Goal: Information Seeking & Learning: Check status

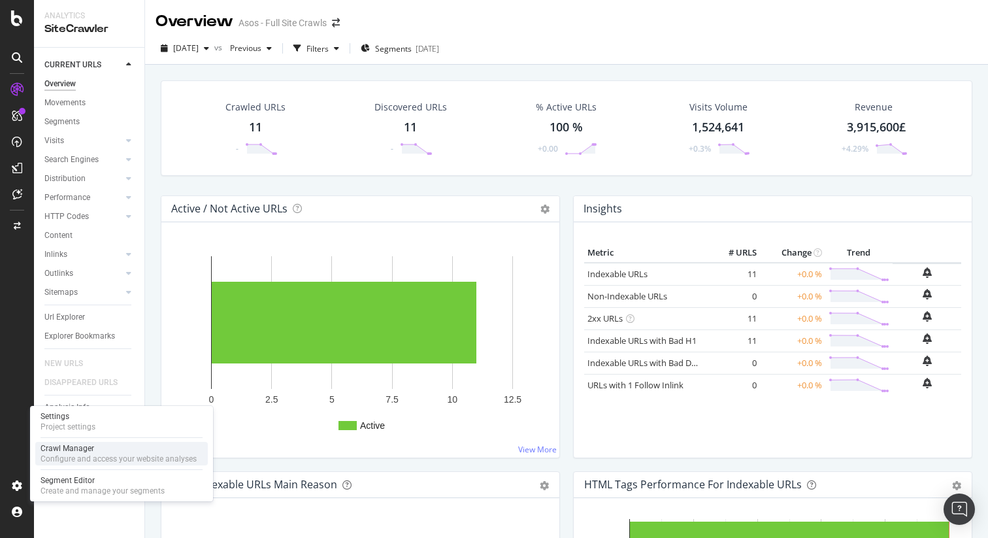
click at [63, 452] on div "Crawl Manager" at bounding box center [119, 448] width 156 height 10
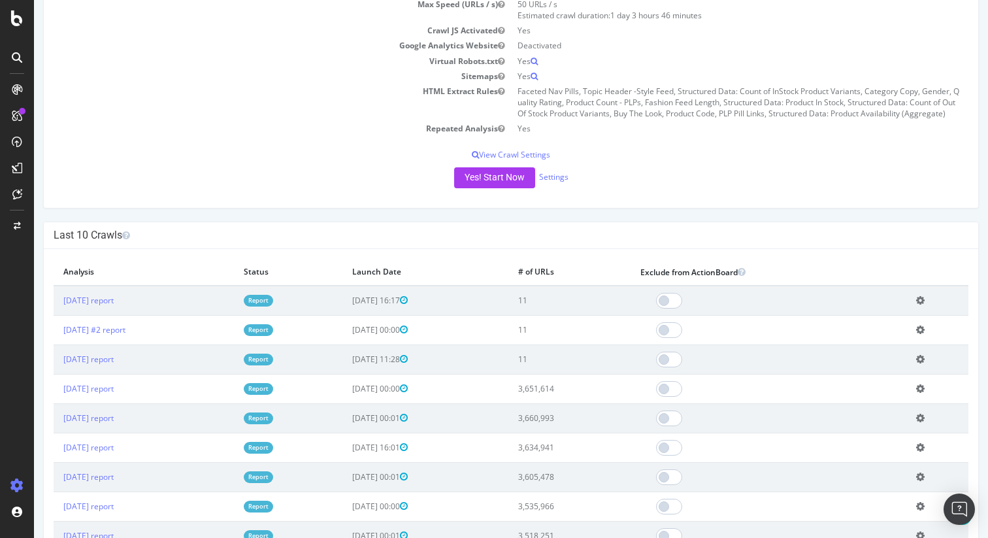
scroll to position [225, 0]
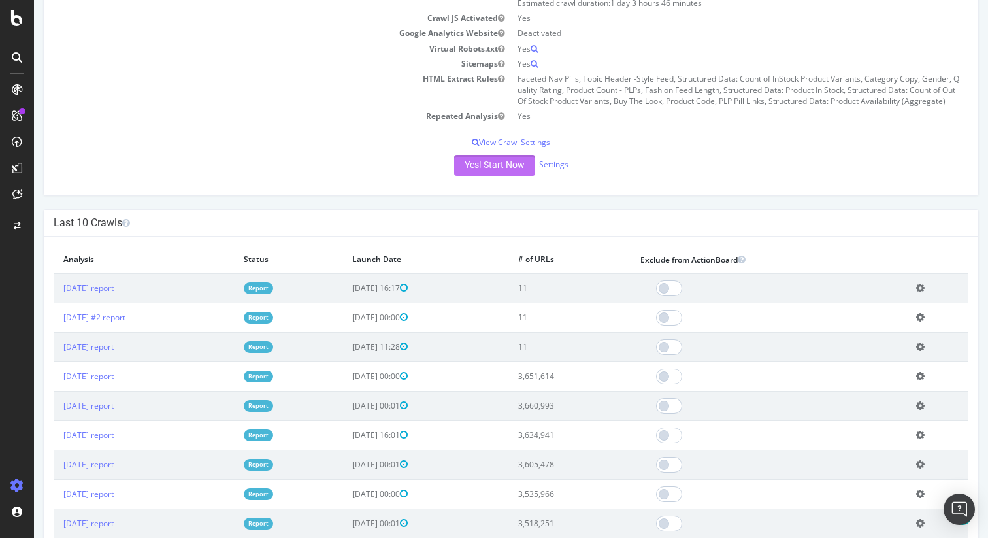
click at [503, 165] on button "Yes! Start Now" at bounding box center [494, 165] width 81 height 21
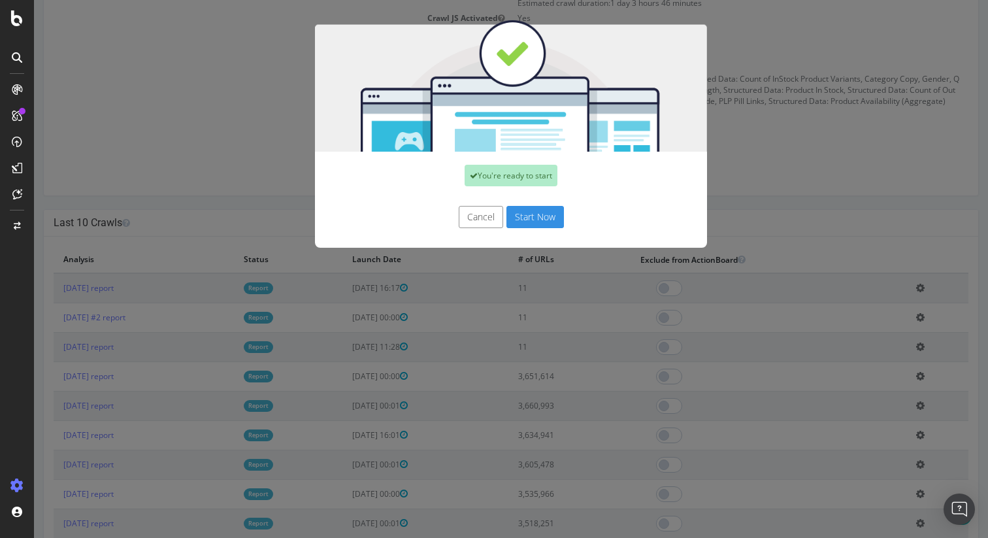
click at [538, 222] on button "Start Now" at bounding box center [535, 217] width 58 height 22
click at [541, 219] on div "Cancel Start Now" at bounding box center [511, 217] width 372 height 22
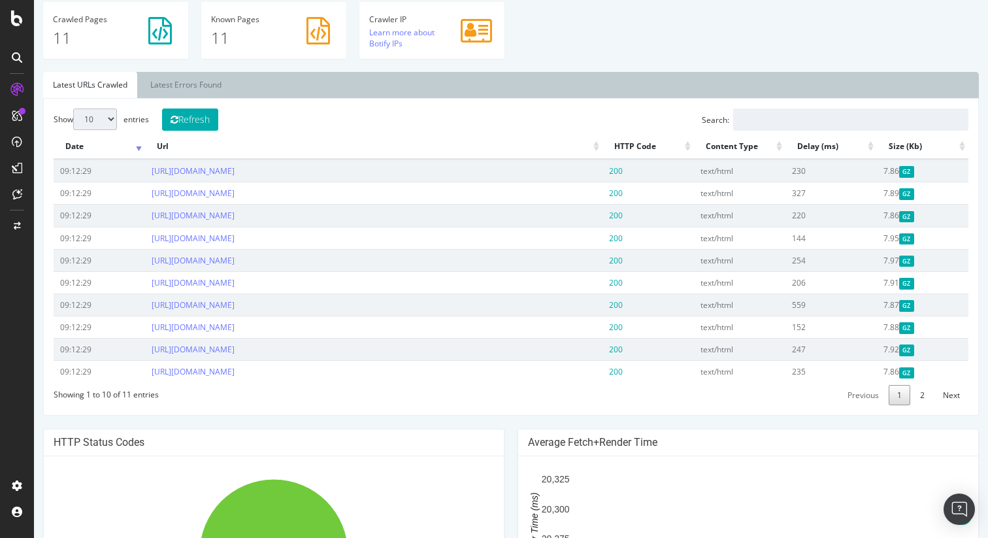
scroll to position [461, 0]
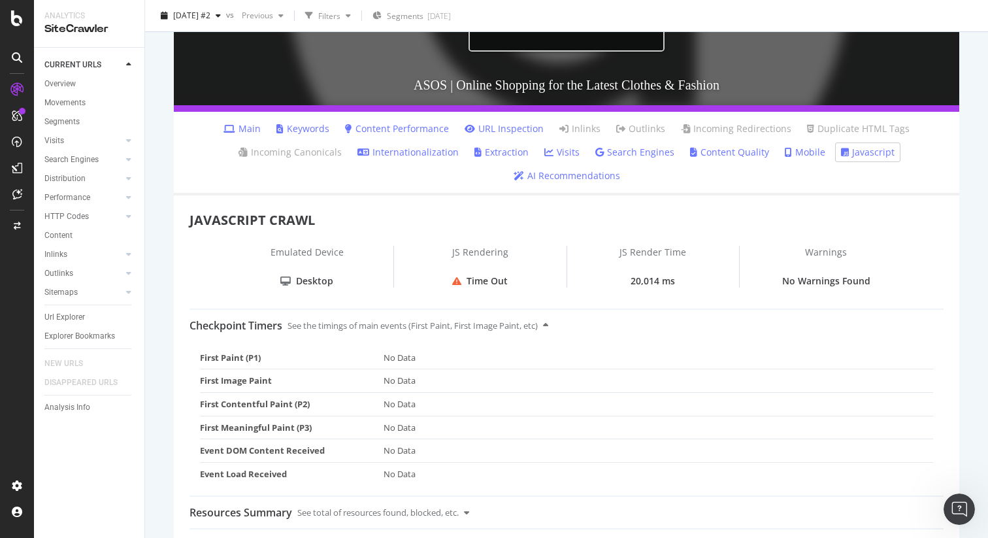
scroll to position [1648, 0]
click at [961, 505] on icon "Open Intercom Messenger" at bounding box center [958, 508] width 22 height 22
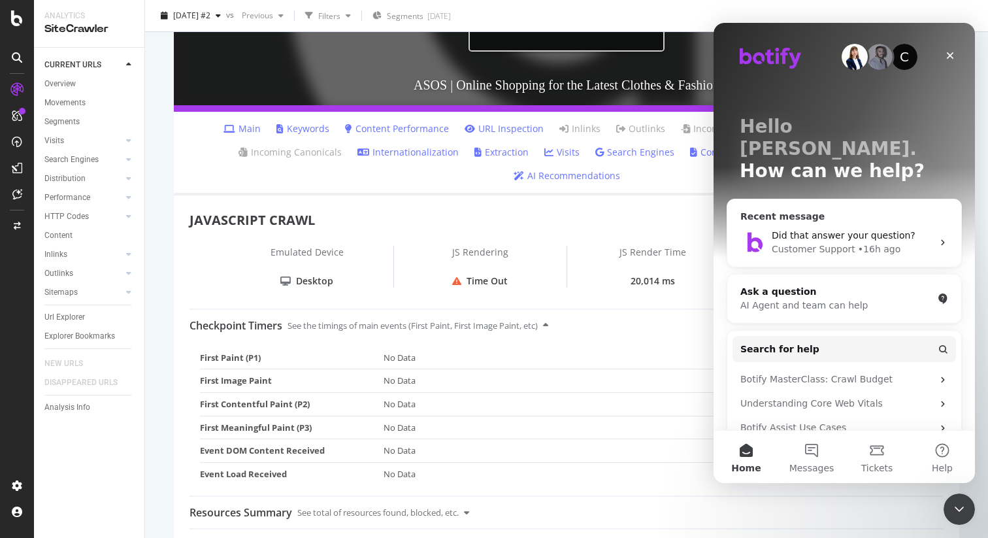
click at [885, 230] on span "Did that answer your question?" at bounding box center [844, 235] width 144 height 10
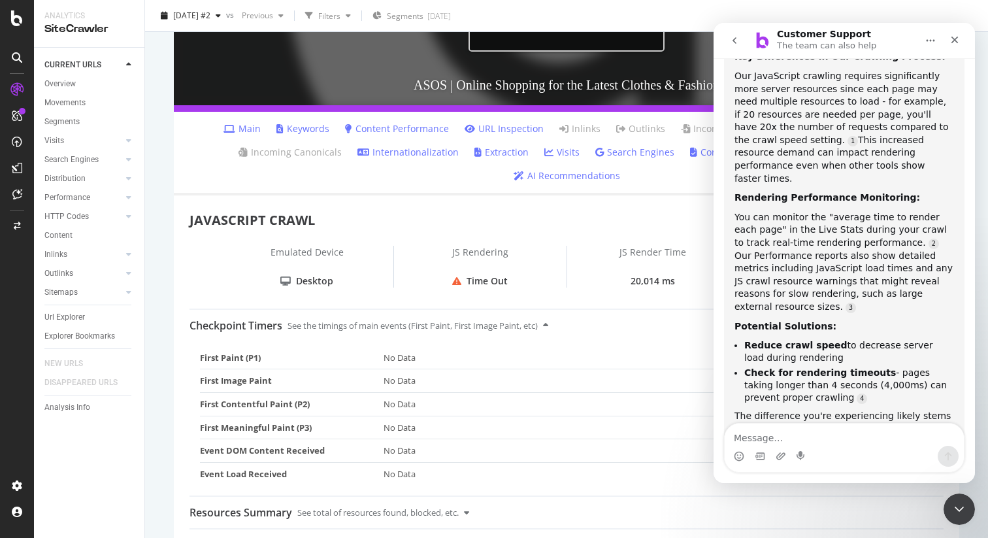
click at [823, 43] on p "The team can also help" at bounding box center [826, 45] width 99 height 13
click at [437, 211] on div "JAVASCRIPT CRAWL" at bounding box center [567, 220] width 754 height 19
click at [960, 506] on icon "Close Intercom Messenger" at bounding box center [958, 507] width 16 height 16
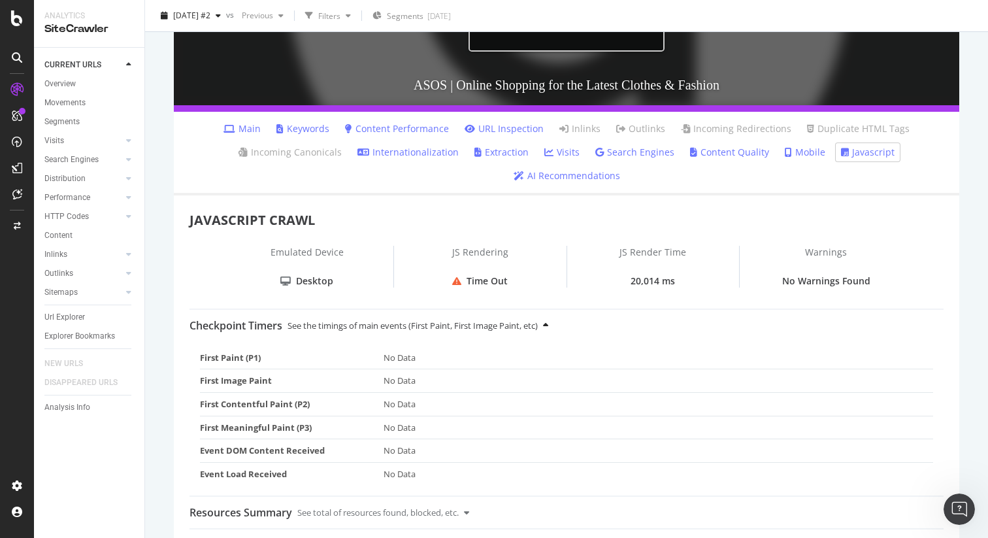
click at [533, 310] on div "See the timings of main events (First Paint, First Image Paint, etc)" at bounding box center [413, 325] width 250 height 31
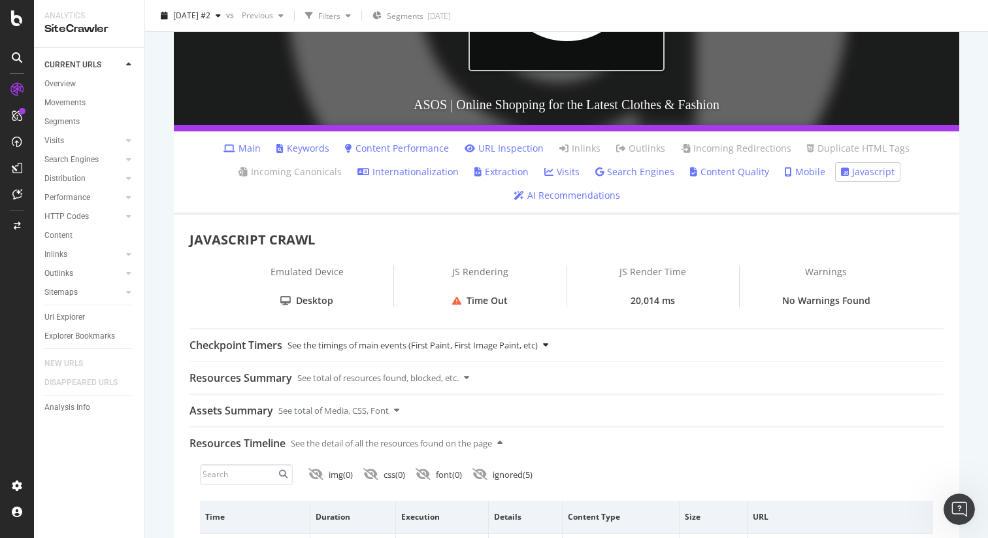
scroll to position [305, 0]
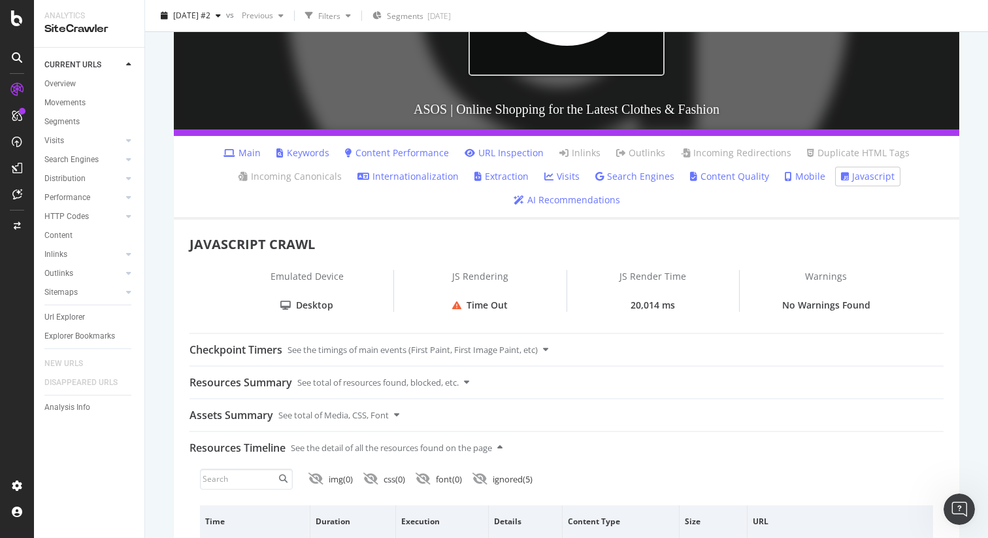
click at [246, 152] on link "Main" at bounding box center [241, 152] width 37 height 13
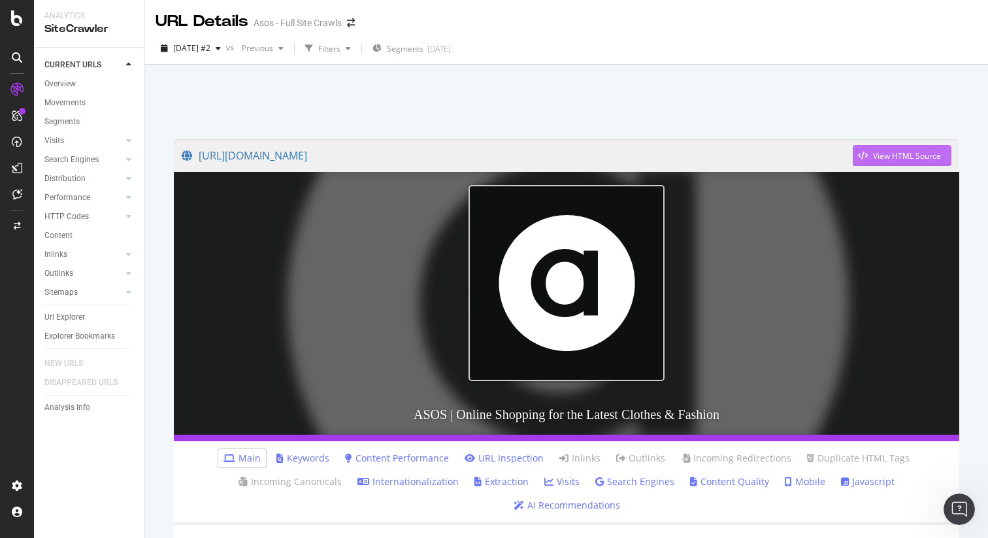
click at [880, 154] on div "View HTML Source" at bounding box center [907, 155] width 68 height 11
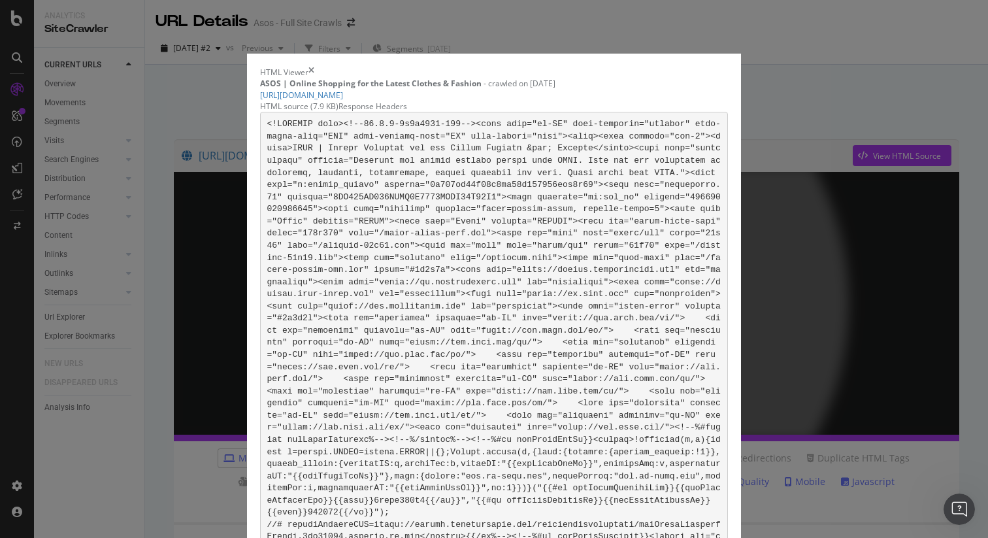
click at [407, 112] on div "Response Headers" at bounding box center [373, 106] width 69 height 11
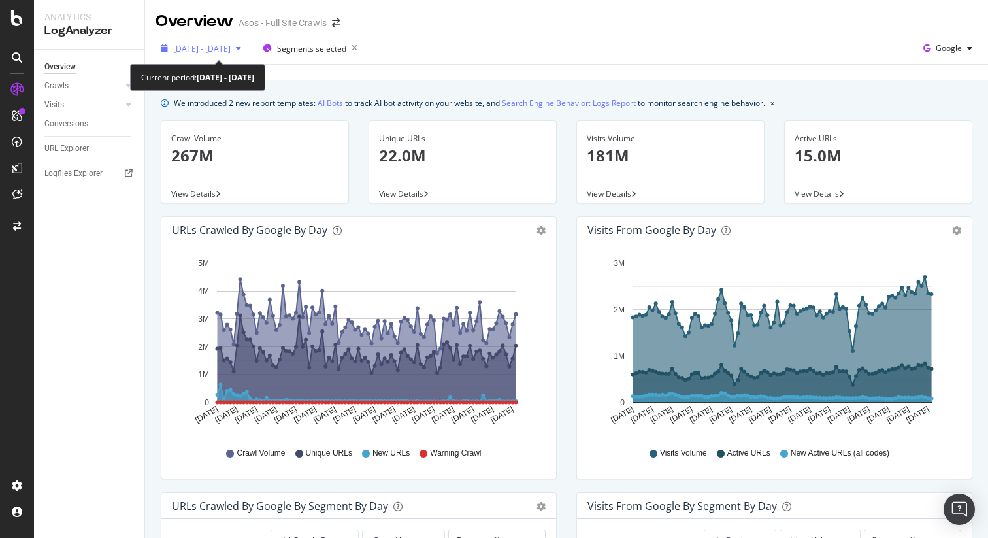
click at [214, 50] on span "2025 Jun. 18th - Sep. 17th" at bounding box center [202, 48] width 58 height 11
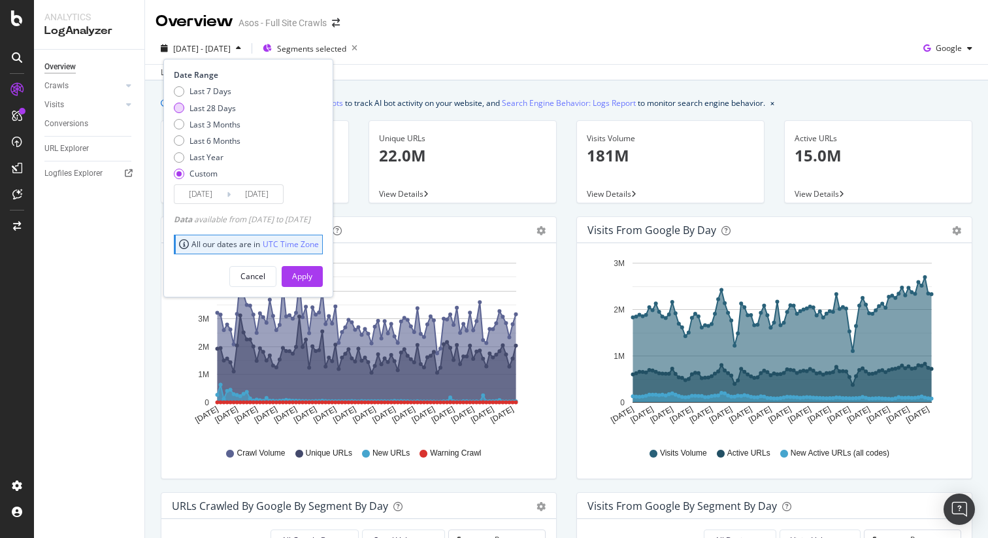
click at [216, 104] on div "Last 28 Days" at bounding box center [213, 108] width 46 height 11
type input "[DATE]"
click at [312, 269] on div "Apply" at bounding box center [302, 277] width 20 height 20
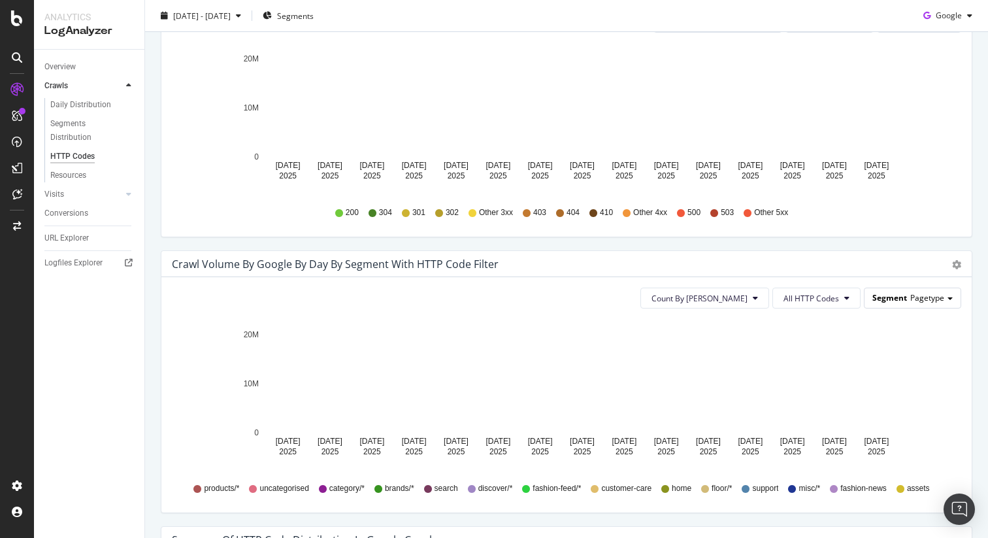
scroll to position [472, 0]
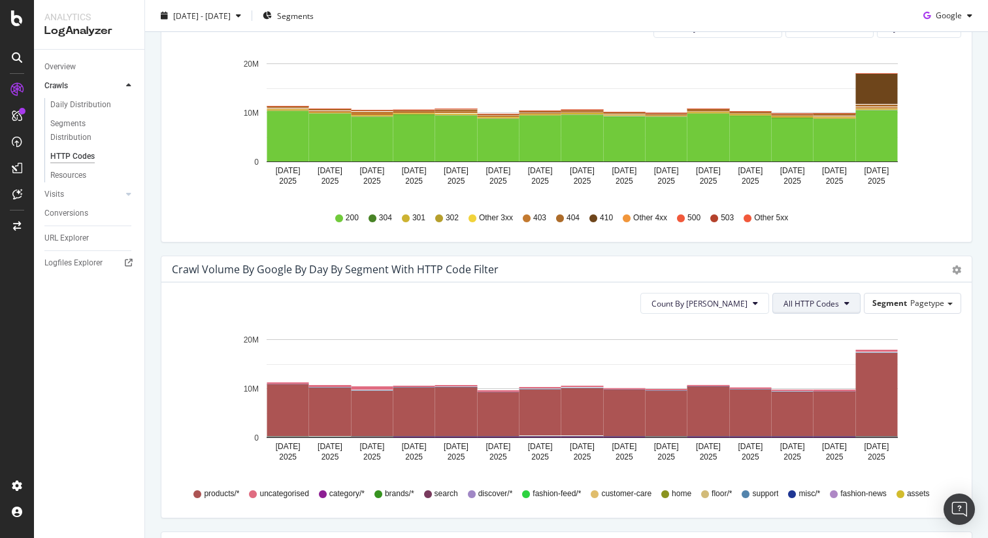
click at [847, 306] on icon at bounding box center [846, 303] width 5 height 8
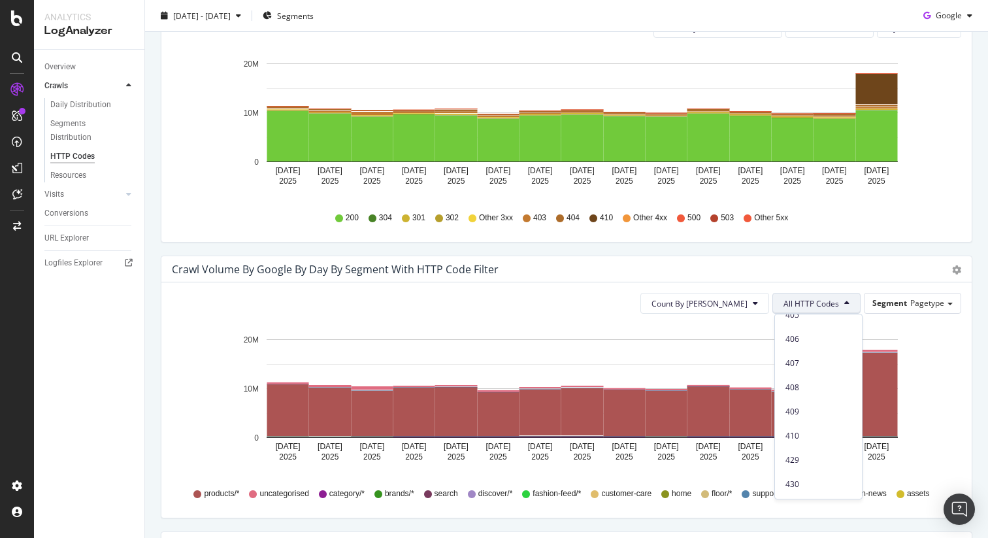
scroll to position [430, 0]
click at [821, 435] on span "410" at bounding box center [819, 431] width 66 height 12
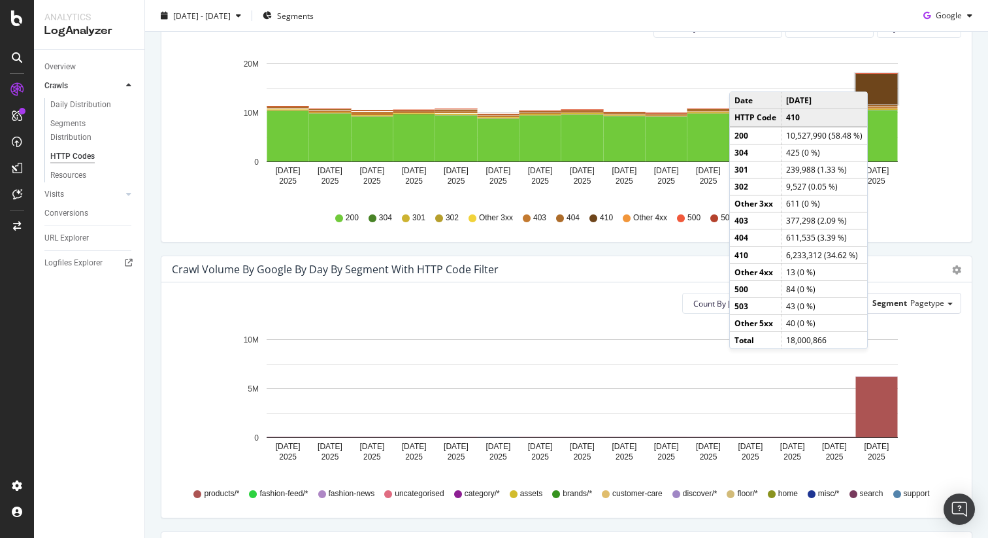
click at [881, 78] on rect "A chart." at bounding box center [877, 89] width 42 height 30
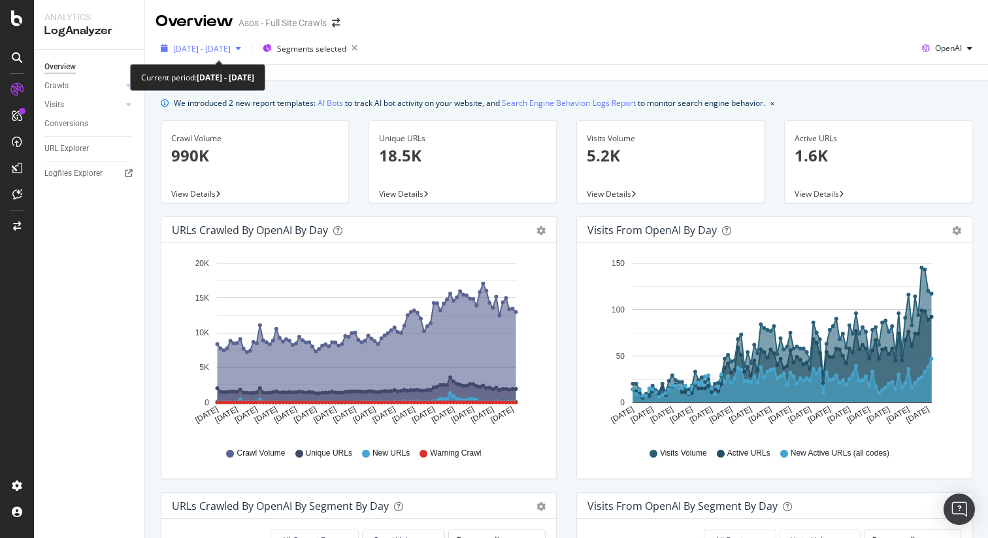
click at [231, 50] on span "[DATE] - [DATE]" at bounding box center [202, 48] width 58 height 11
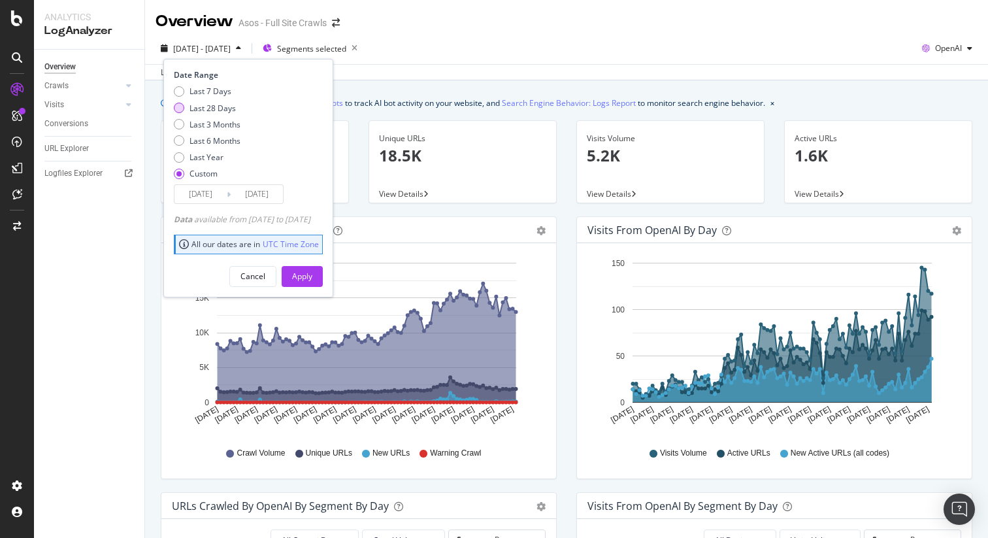
click at [204, 106] on div "Last 28 Days" at bounding box center [213, 108] width 46 height 11
type input "[DATE]"
click at [312, 272] on div "Apply" at bounding box center [302, 276] width 20 height 11
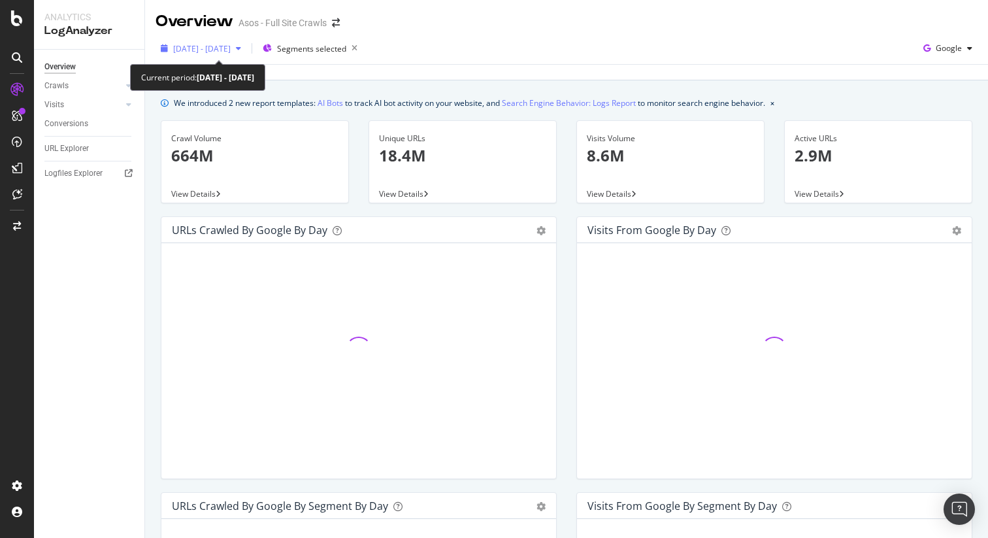
click at [231, 53] on span "2025 Jun. 18th - Sep. 17th" at bounding box center [202, 48] width 58 height 11
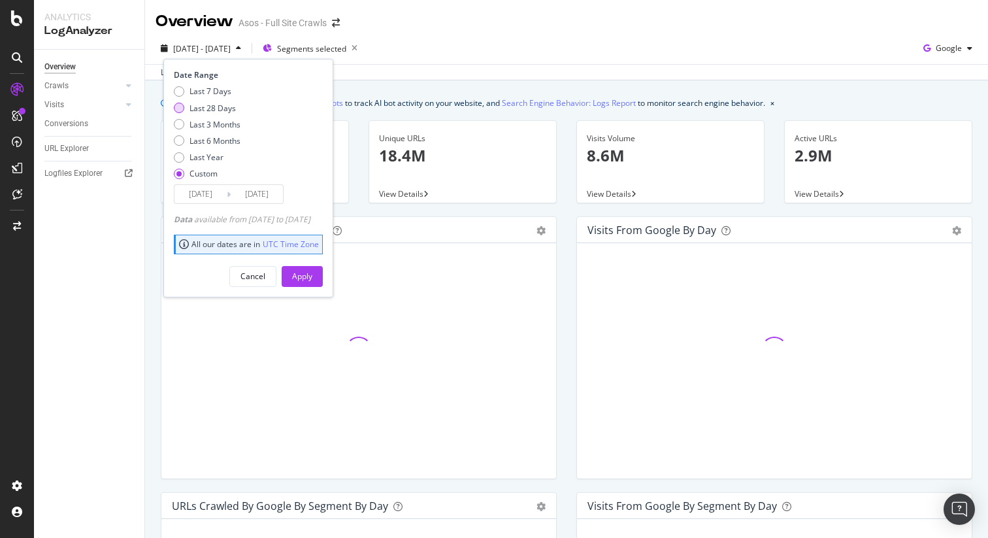
click at [206, 105] on div "Last 28 Days" at bounding box center [213, 108] width 46 height 11
type input "2025/08/29"
type input "2025/09/25"
click at [323, 286] on button "Apply" at bounding box center [302, 276] width 41 height 21
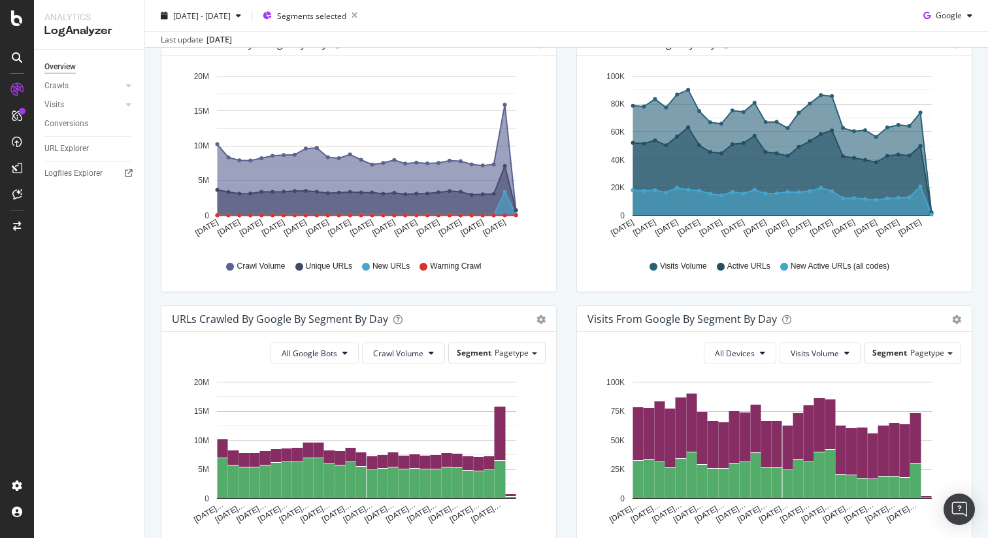
scroll to position [189, 0]
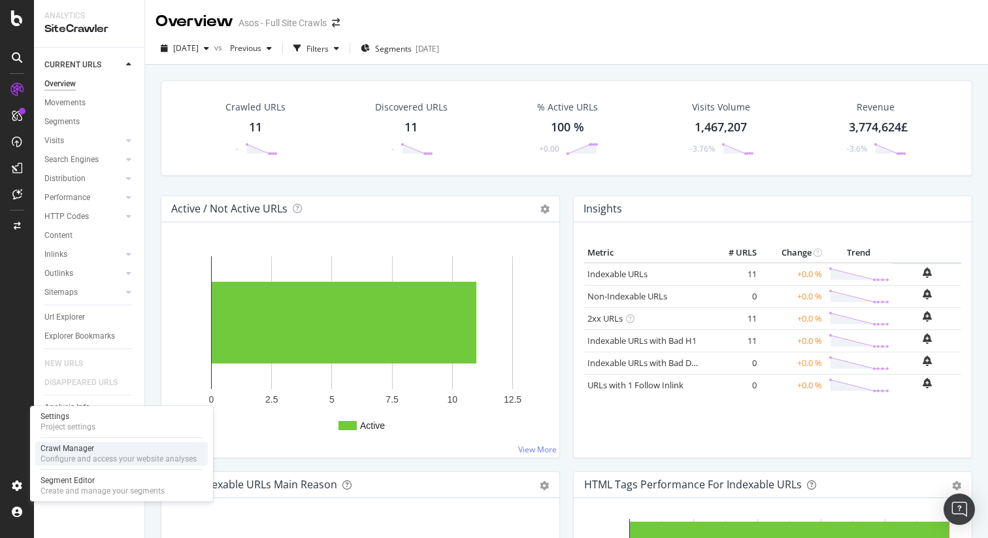
click at [57, 463] on div "Configure and access your website analyses" at bounding box center [119, 459] width 156 height 10
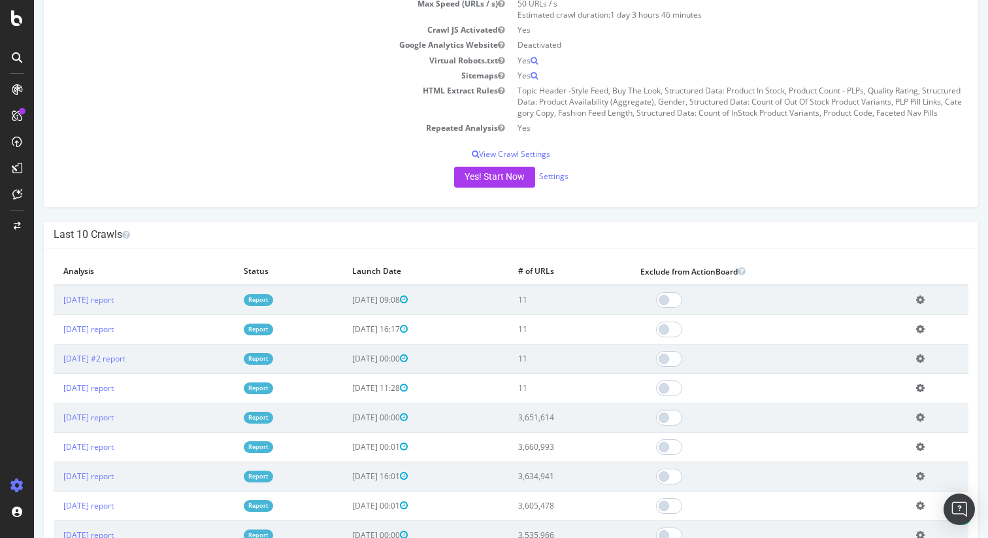
scroll to position [232, 0]
